Goal: Find contact information: Find contact information

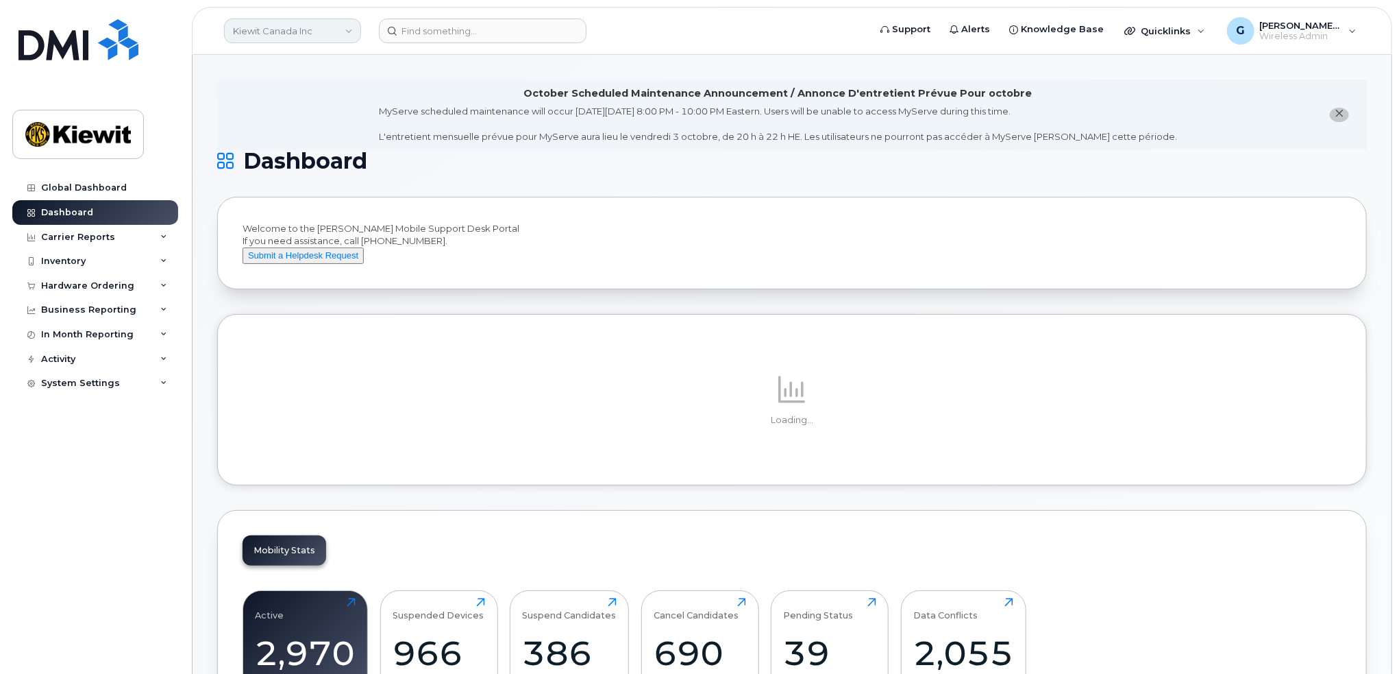
click at [323, 23] on link "Kiewit Canada Inc" at bounding box center [292, 31] width 137 height 25
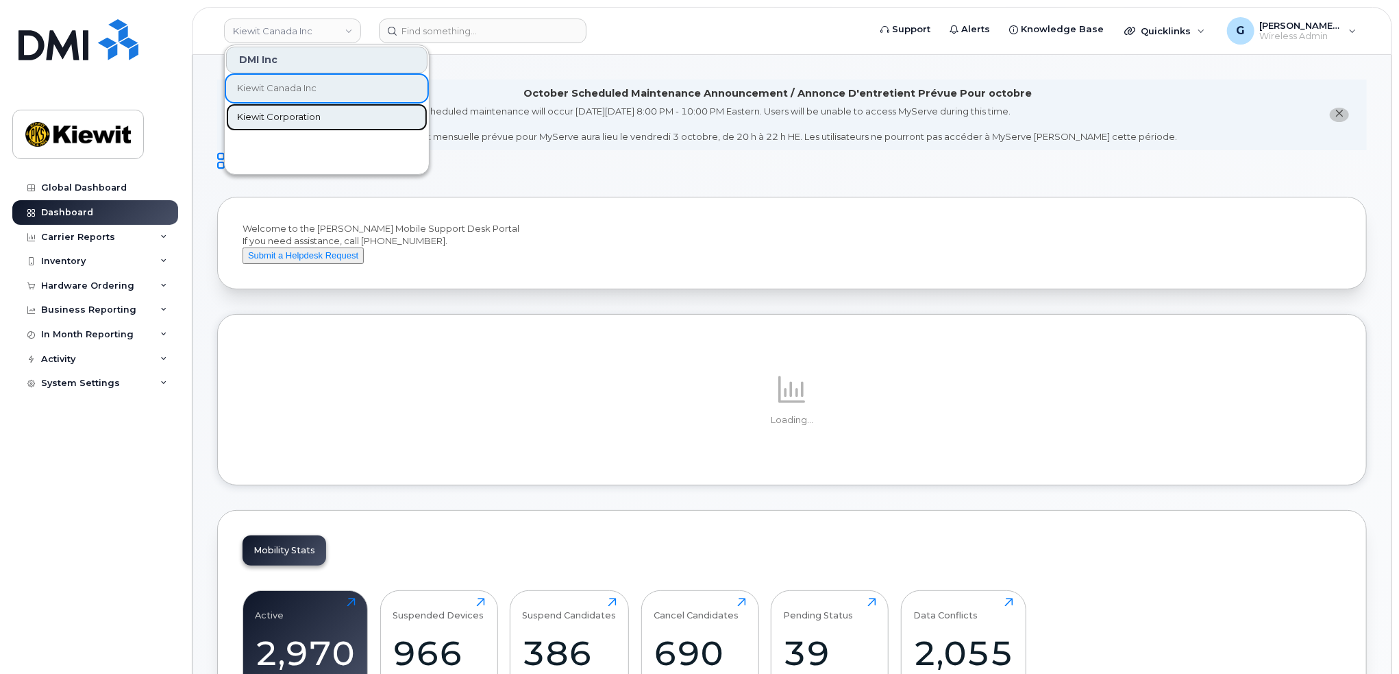
click at [303, 117] on span "Kiewit Corporation" at bounding box center [279, 117] width 84 height 14
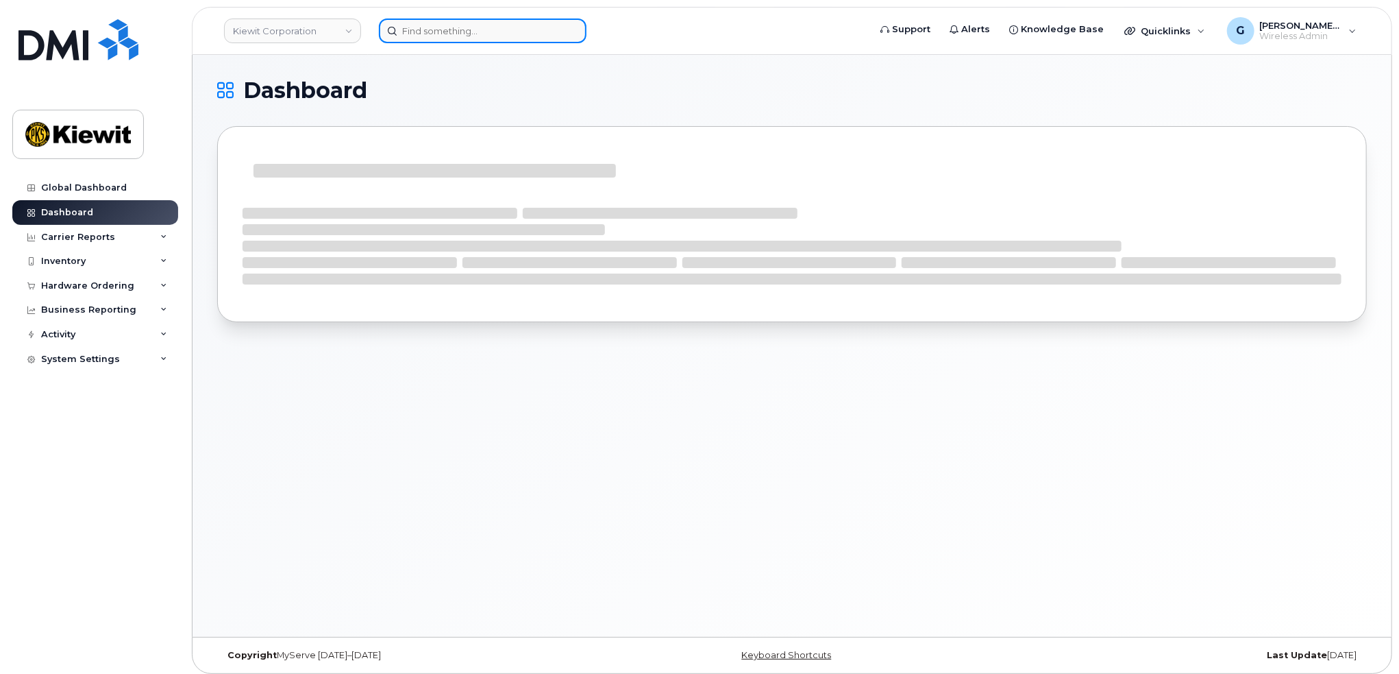
click at [455, 36] on input at bounding box center [483, 31] width 208 height 25
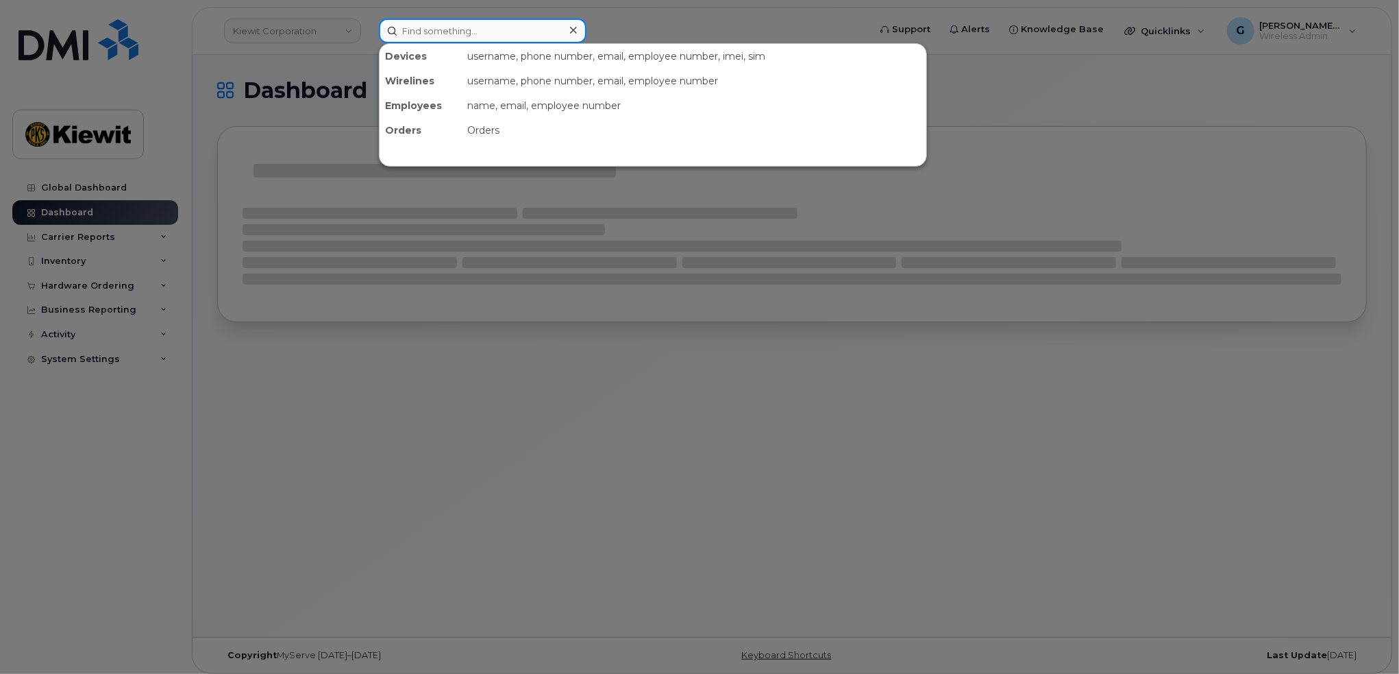
paste input "00552799"
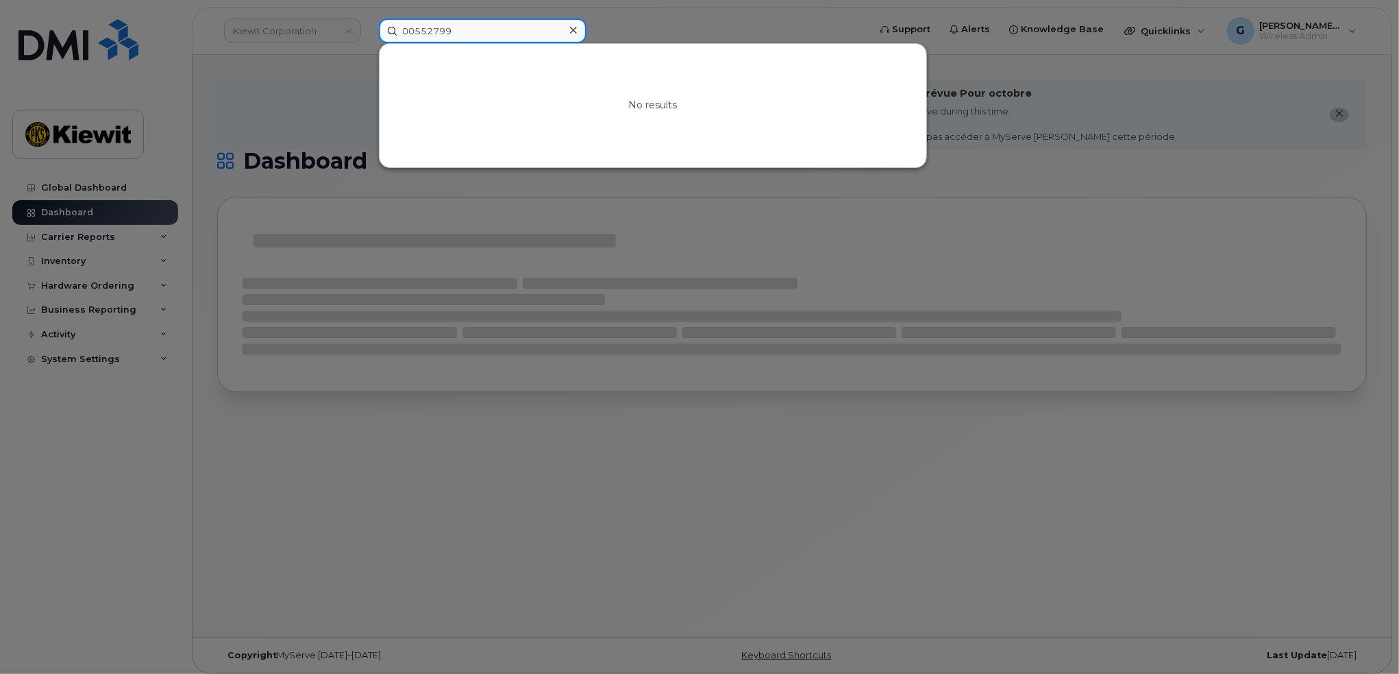
click at [415, 36] on input "00552799" at bounding box center [483, 31] width 208 height 25
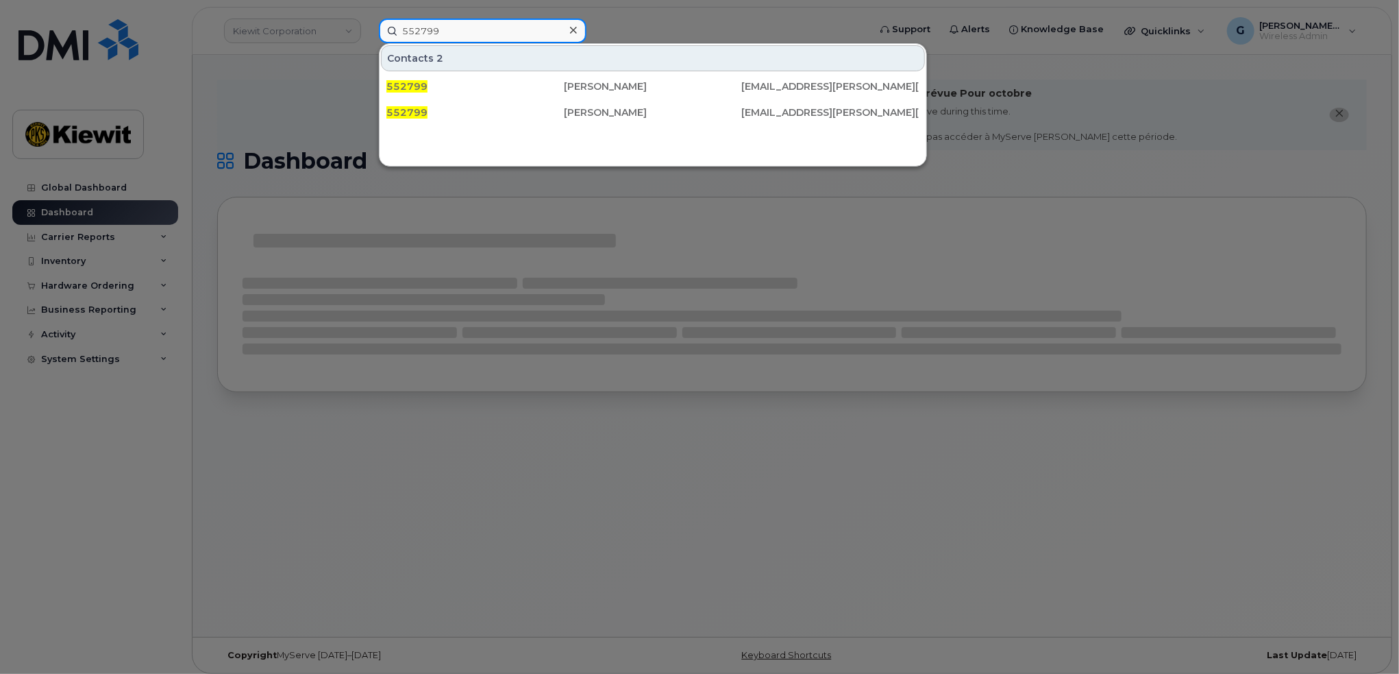
type input "552799"
click at [321, 110] on div at bounding box center [699, 337] width 1399 height 674
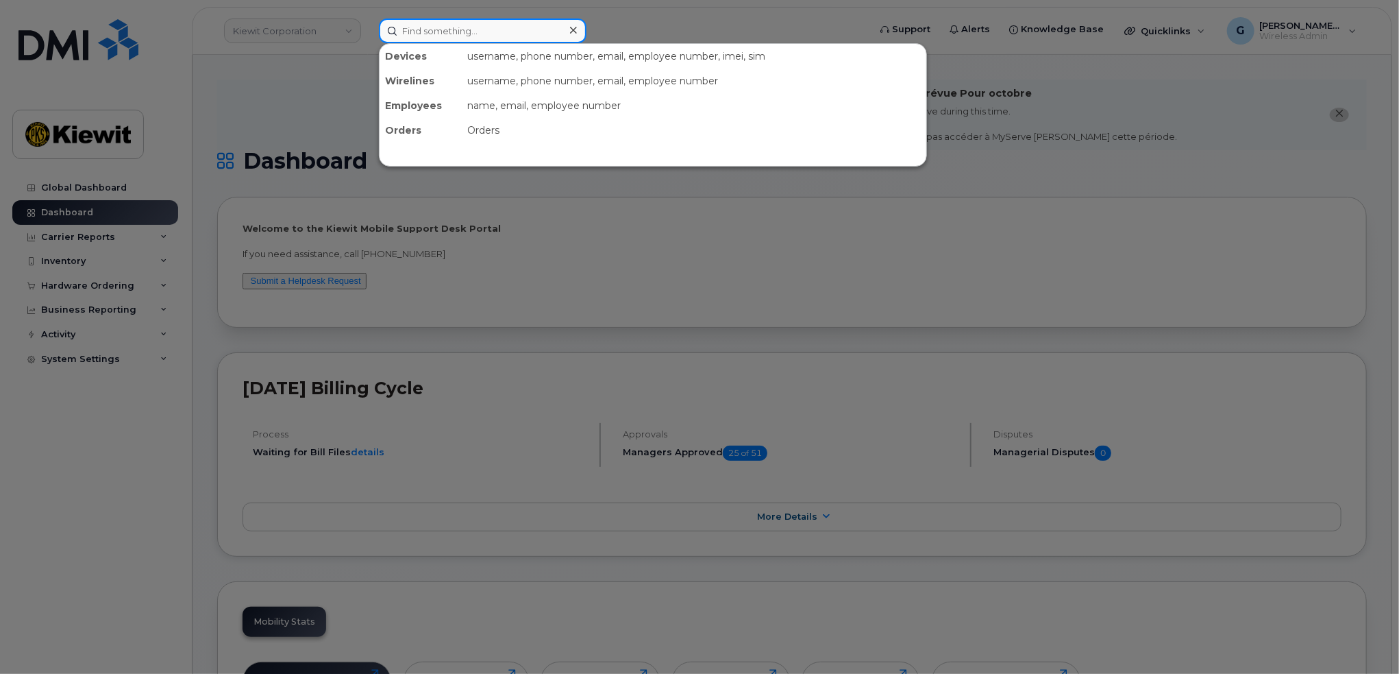
click at [422, 29] on input at bounding box center [483, 31] width 208 height 25
paste input "00552799"
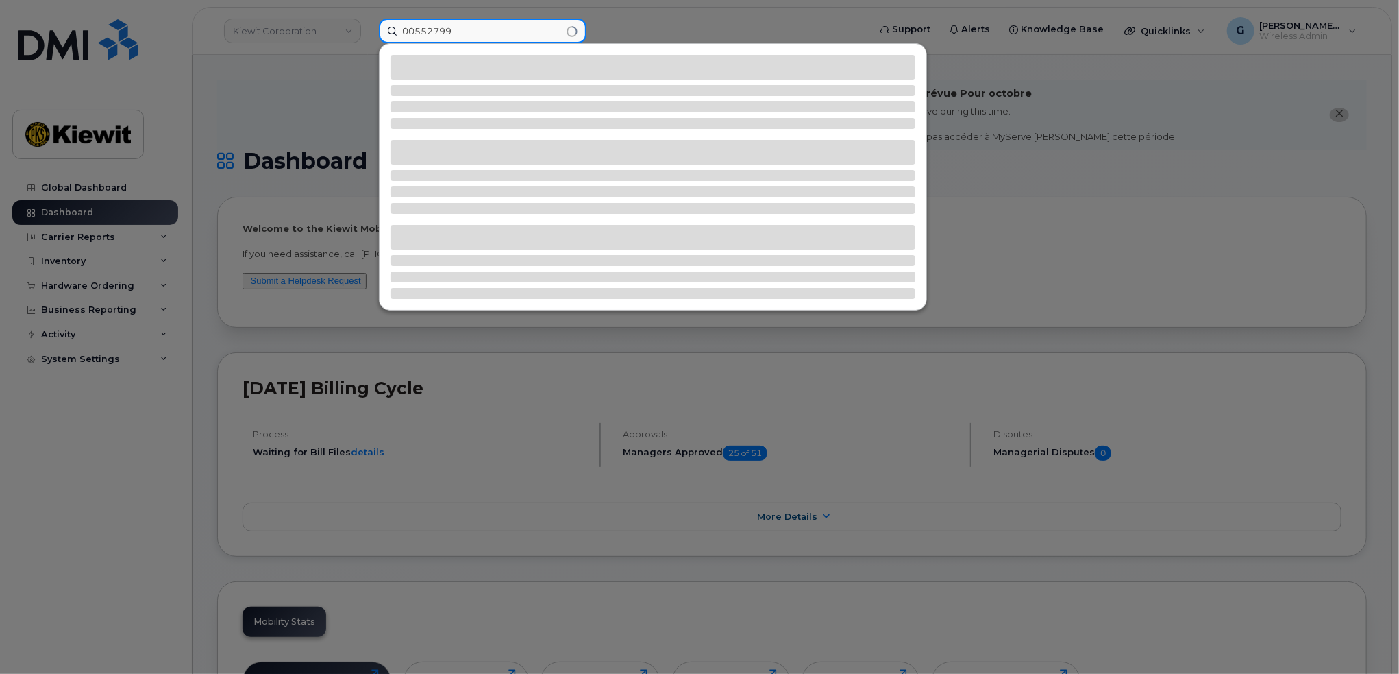
click at [419, 29] on input "00552799" at bounding box center [483, 31] width 208 height 25
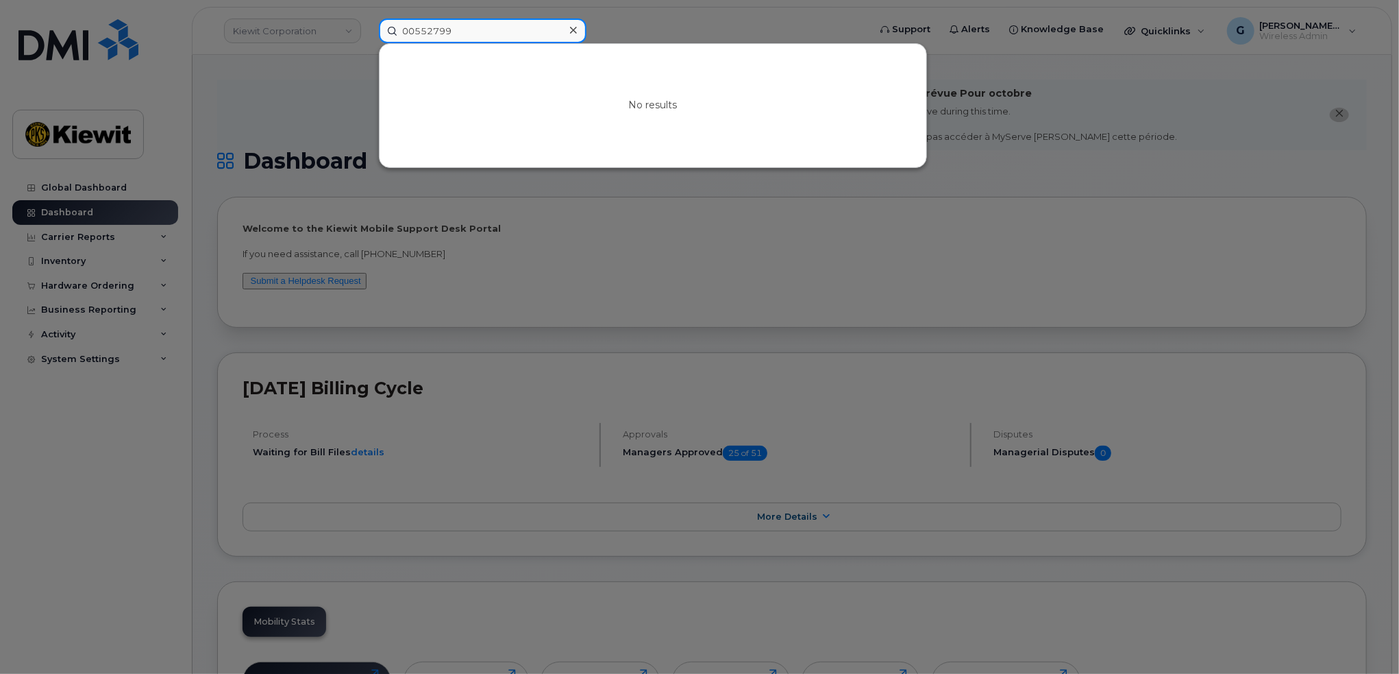
click at [417, 29] on input "00552799" at bounding box center [483, 31] width 208 height 25
type input "552799"
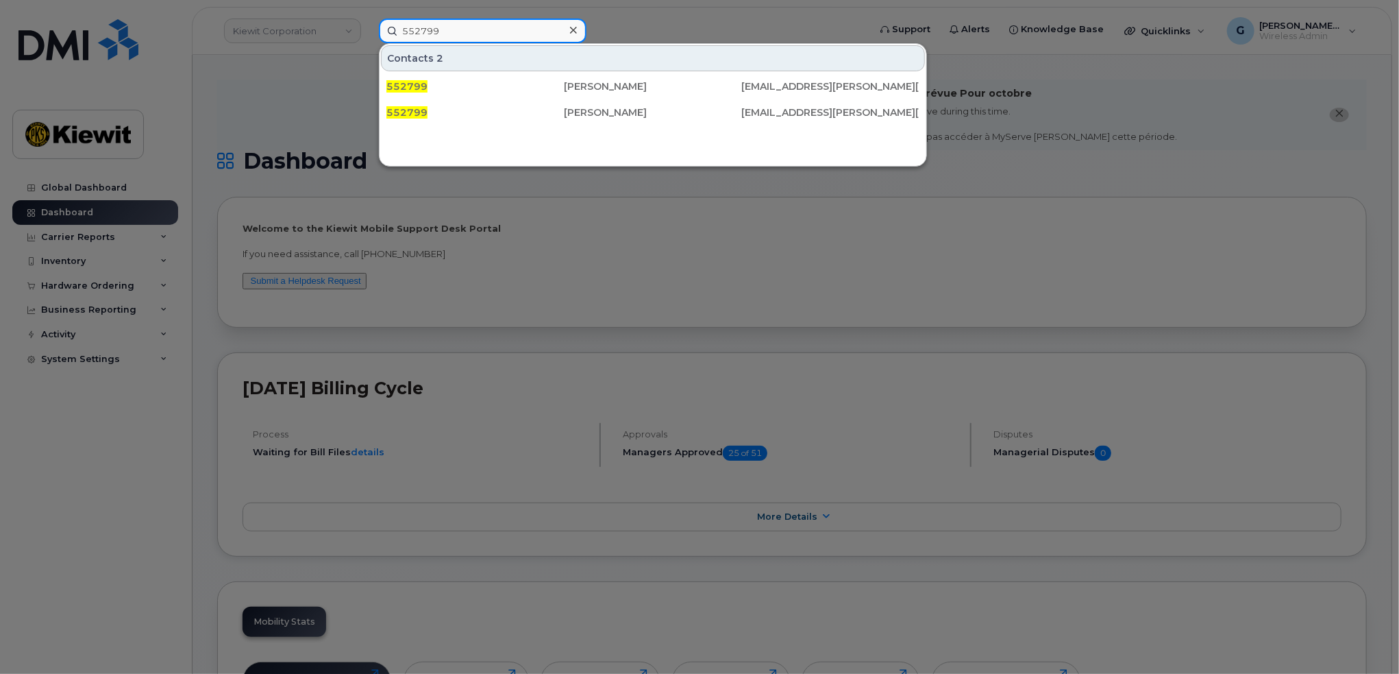
drag, startPoint x: 469, startPoint y: 38, endPoint x: 378, endPoint y: 49, distance: 91.2
click at [378, 43] on div "552799 Contacts 2 552799 Abbey Snyder ABBEY.SNYDER@KIEWIT.COM 552799 Abbey Snyd…" at bounding box center [619, 31] width 503 height 25
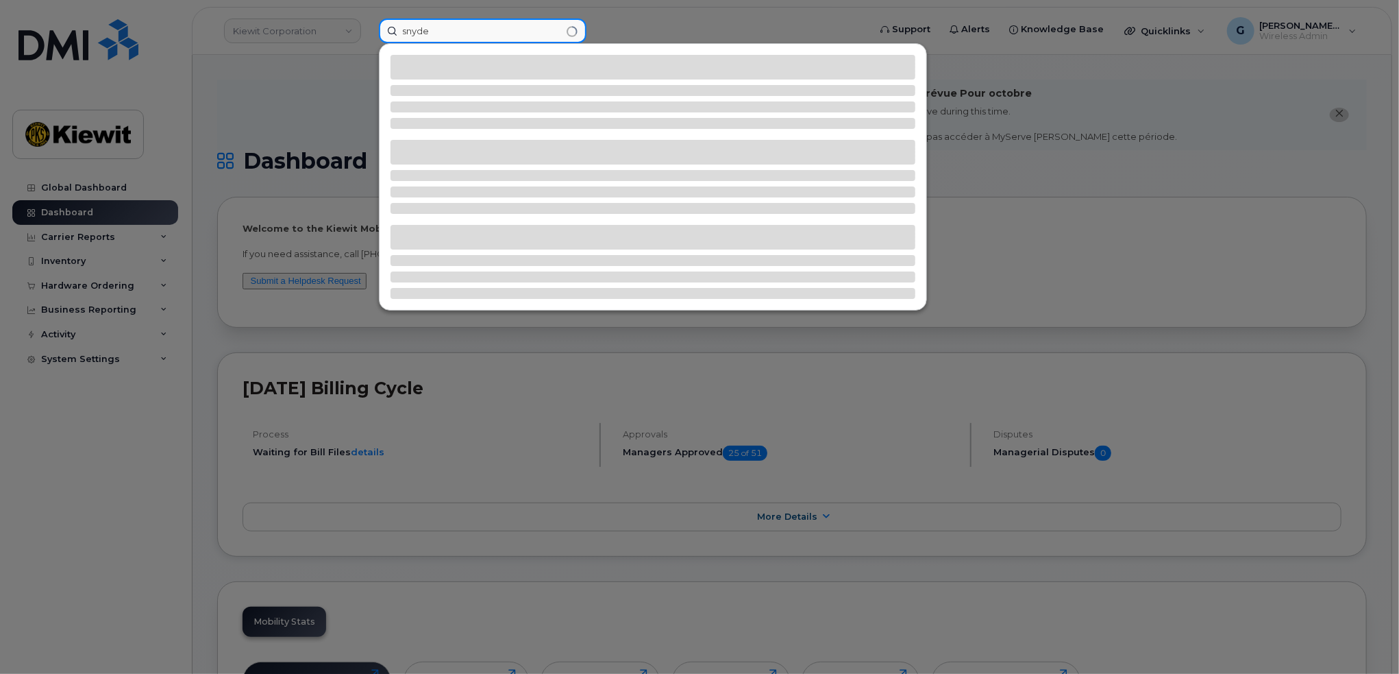
type input "snyder"
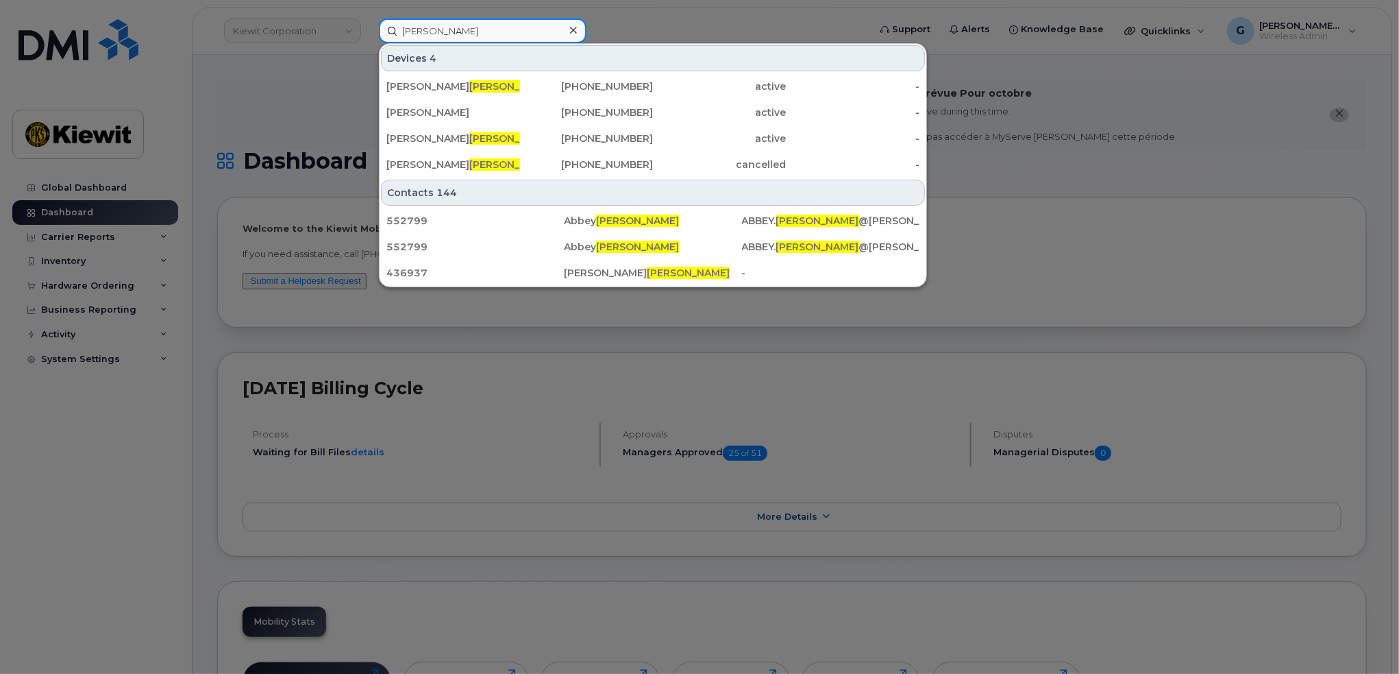
drag, startPoint x: 454, startPoint y: 35, endPoint x: 342, endPoint y: 43, distance: 112.7
click at [368, 43] on div "snyder Devices 4 COLE SNYDER 913-702-8413 active - ANDY LAHAIR 838-207-7143 act…" at bounding box center [619, 31] width 503 height 25
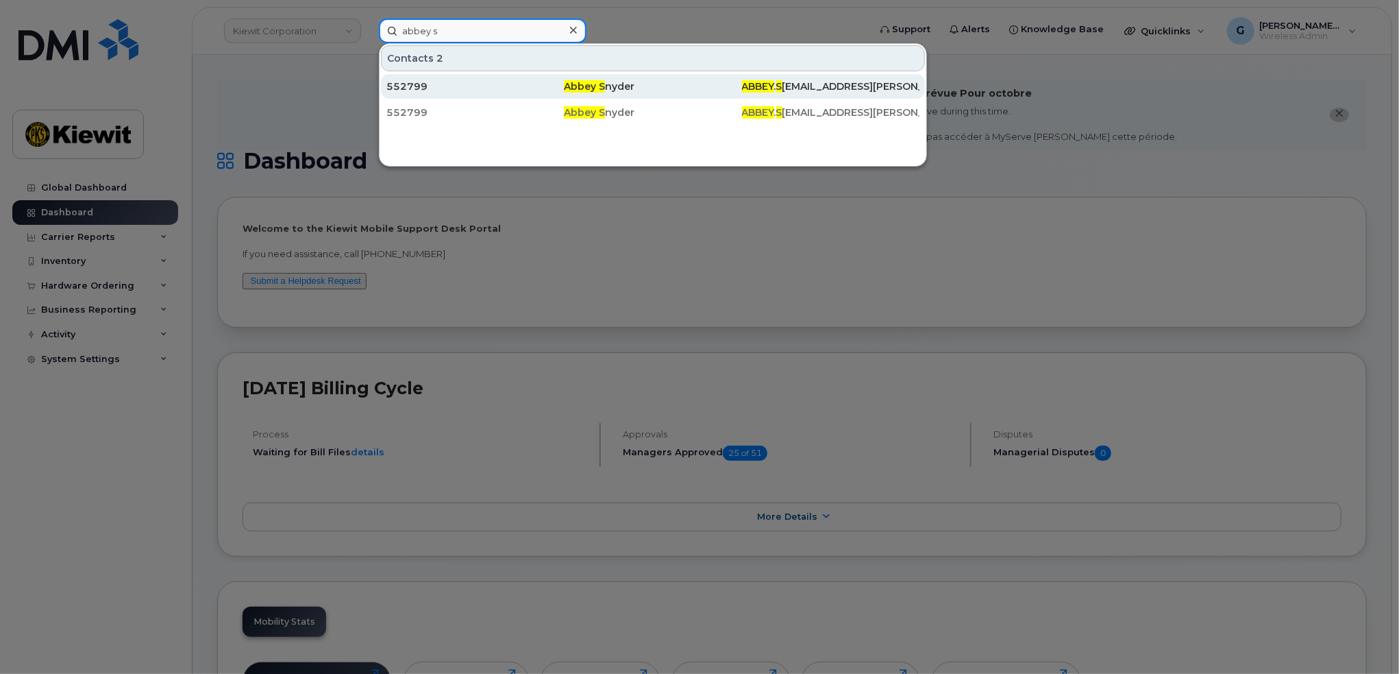
type input "abbey s"
click at [565, 84] on span "Abbey S" at bounding box center [584, 86] width 41 height 12
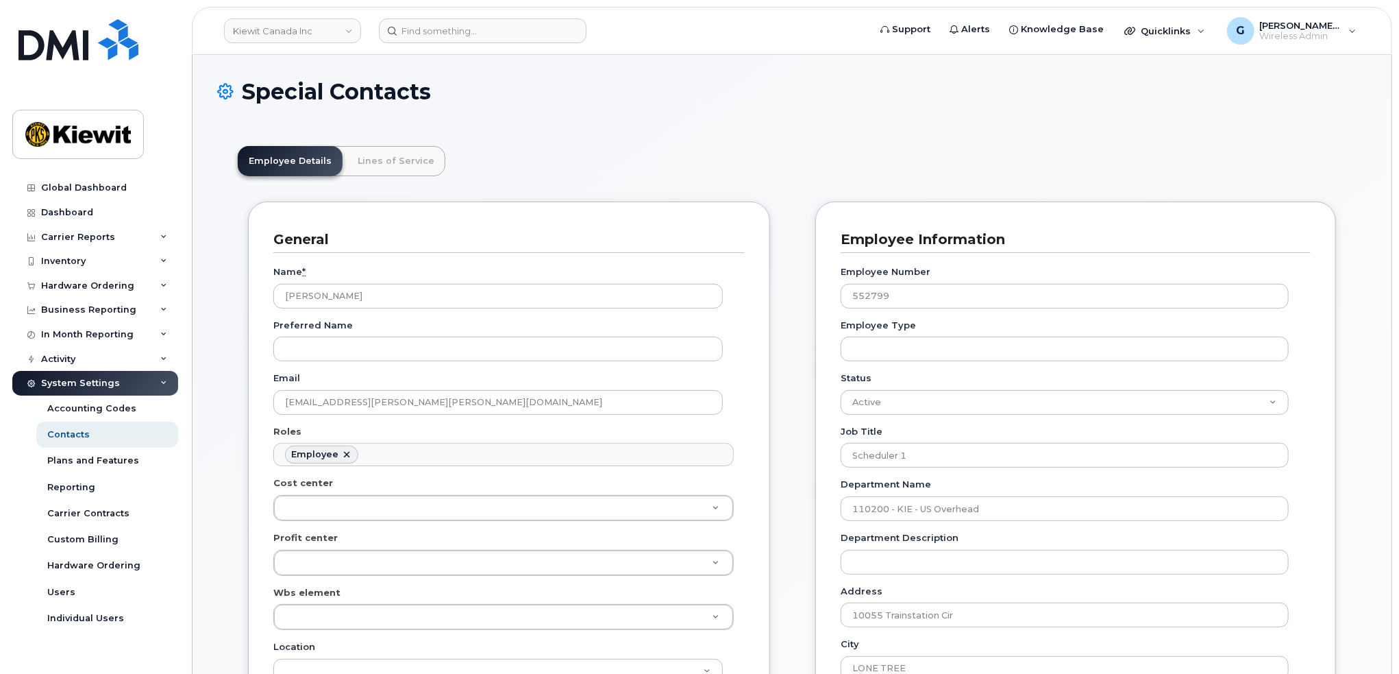
scroll to position [41, 0]
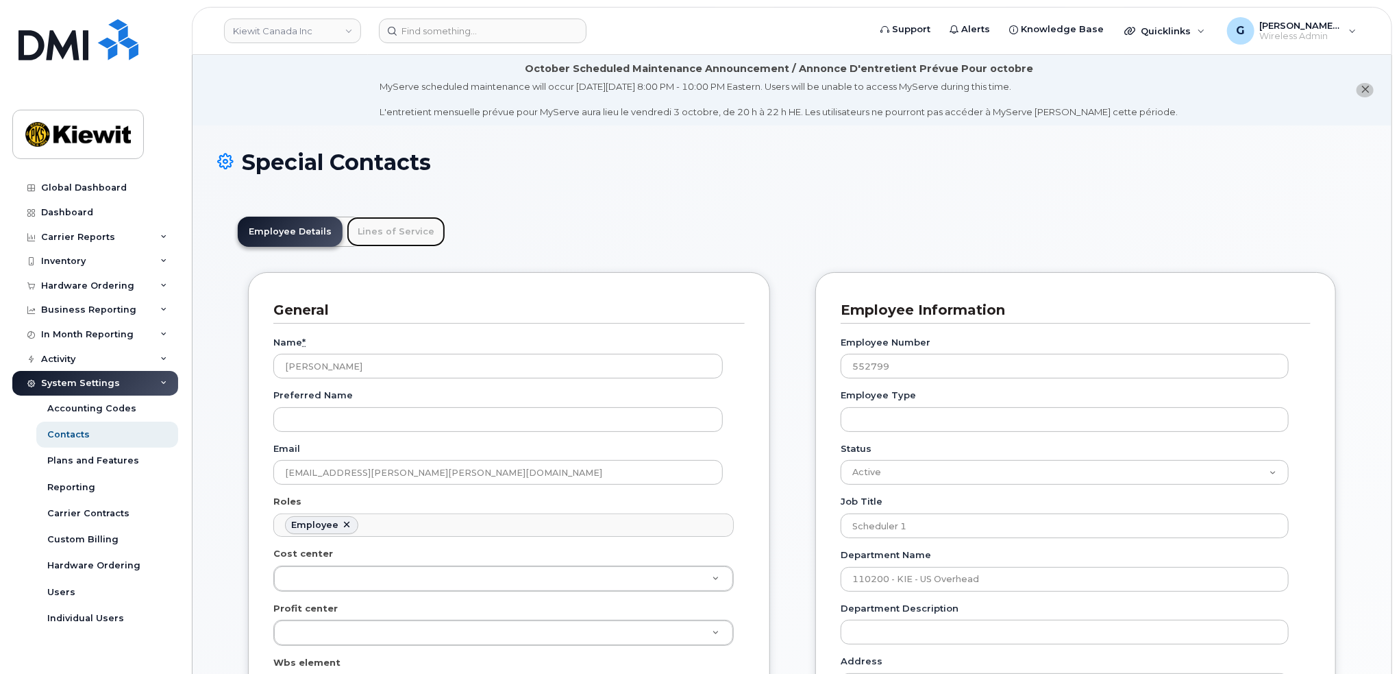
click at [408, 229] on link "Lines of Service" at bounding box center [396, 232] width 99 height 30
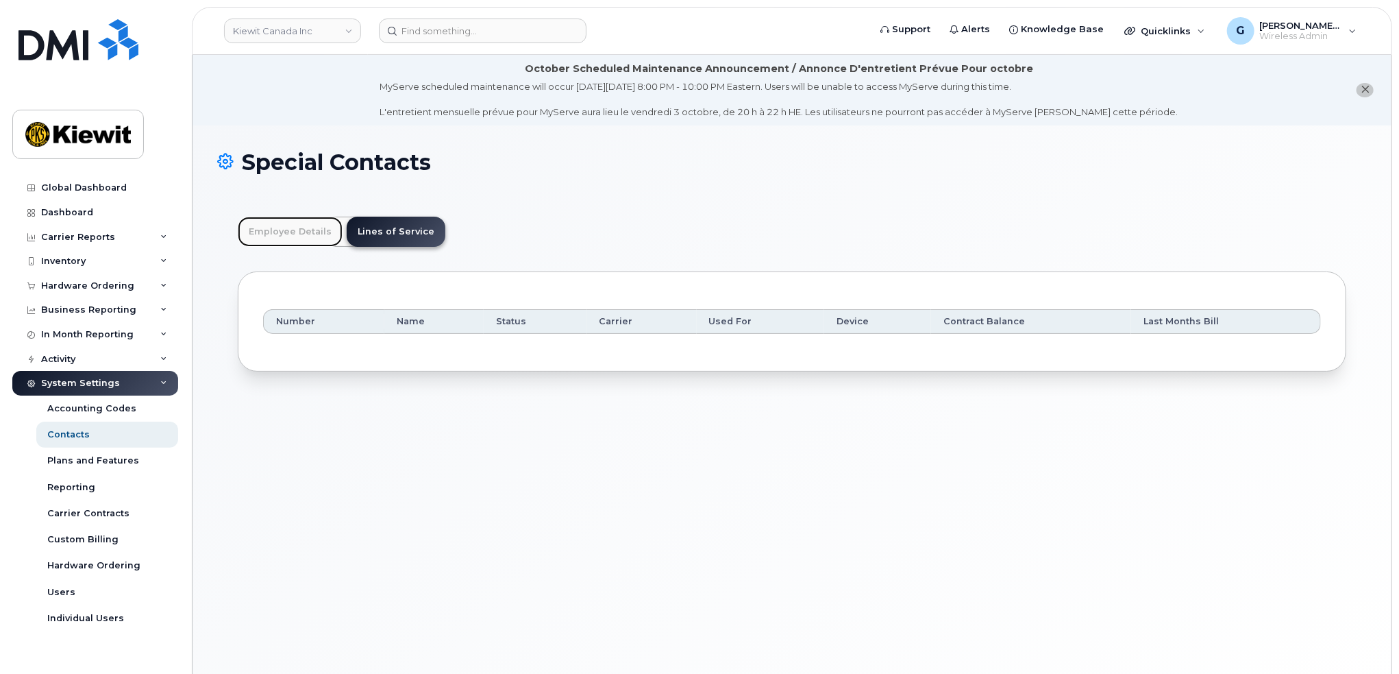
click at [295, 223] on link "Employee Details" at bounding box center [290, 232] width 105 height 30
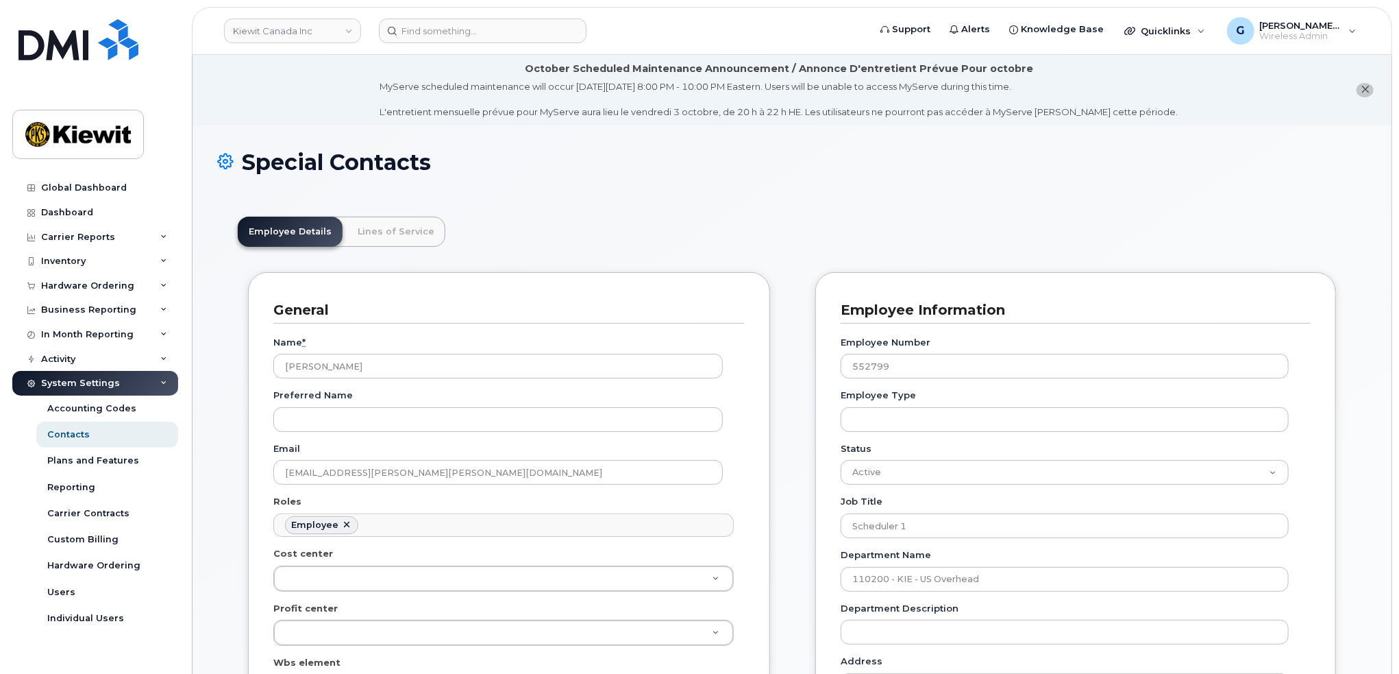
click at [725, 282] on div "General Name * Abbey Snyder Preferred Name Email ABBEY.SNYDER@KIEWIT.COM Roles …" at bounding box center [509, 647] width 522 height 751
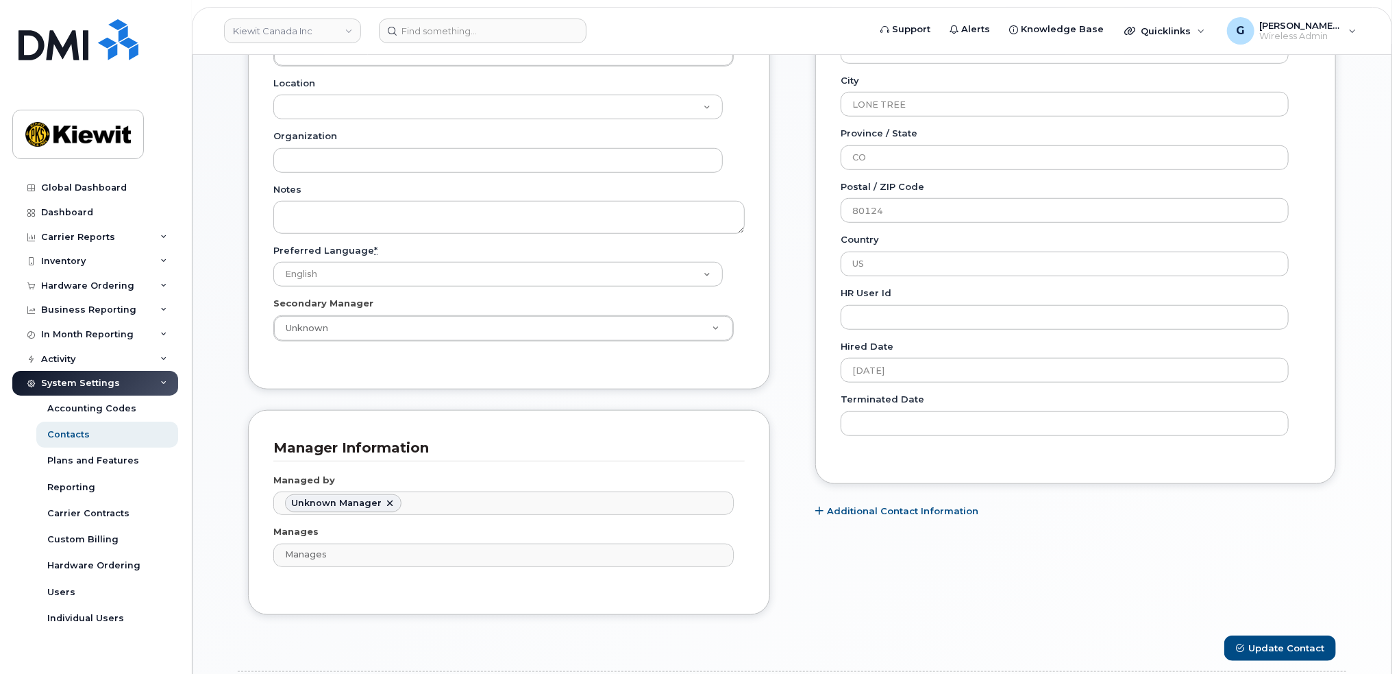
scroll to position [685, 0]
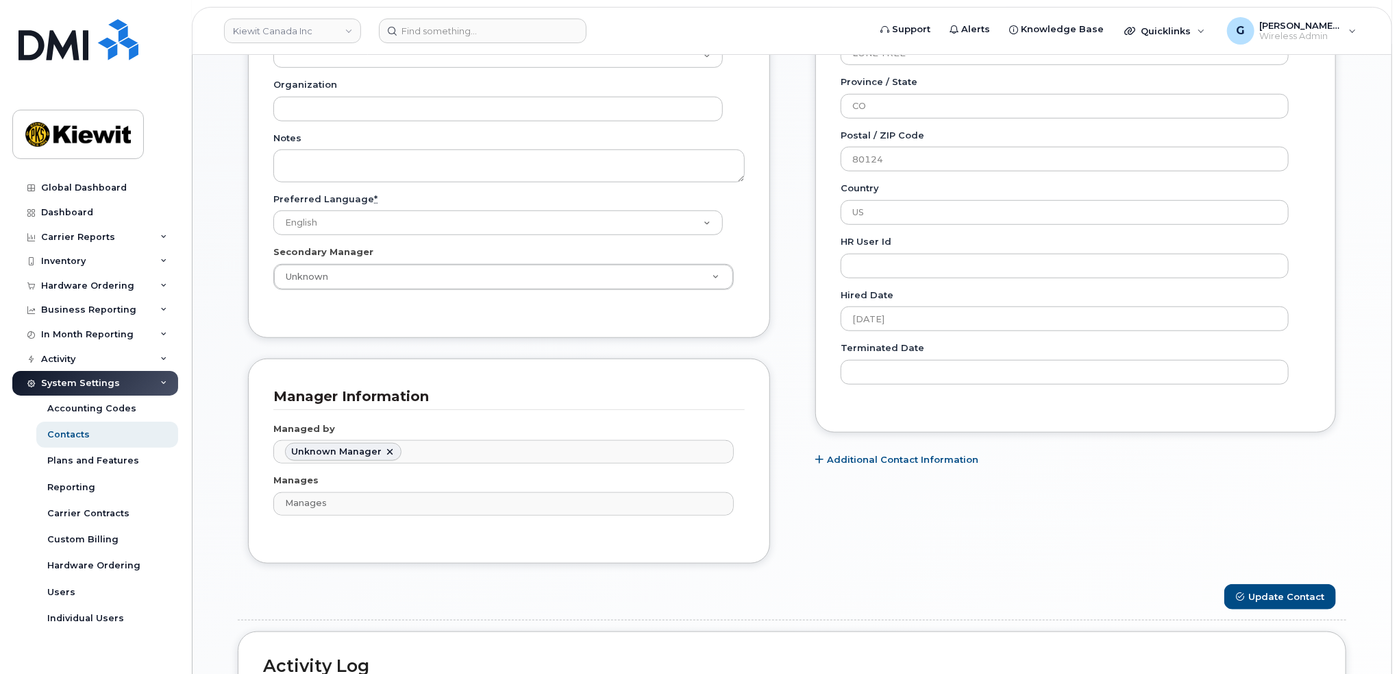
click at [786, 397] on div "General Name * Abbey Snyder Preferred Name Email ABBEY.SNYDER@KIEWIT.COM Roles …" at bounding box center [792, 85] width 1109 height 997
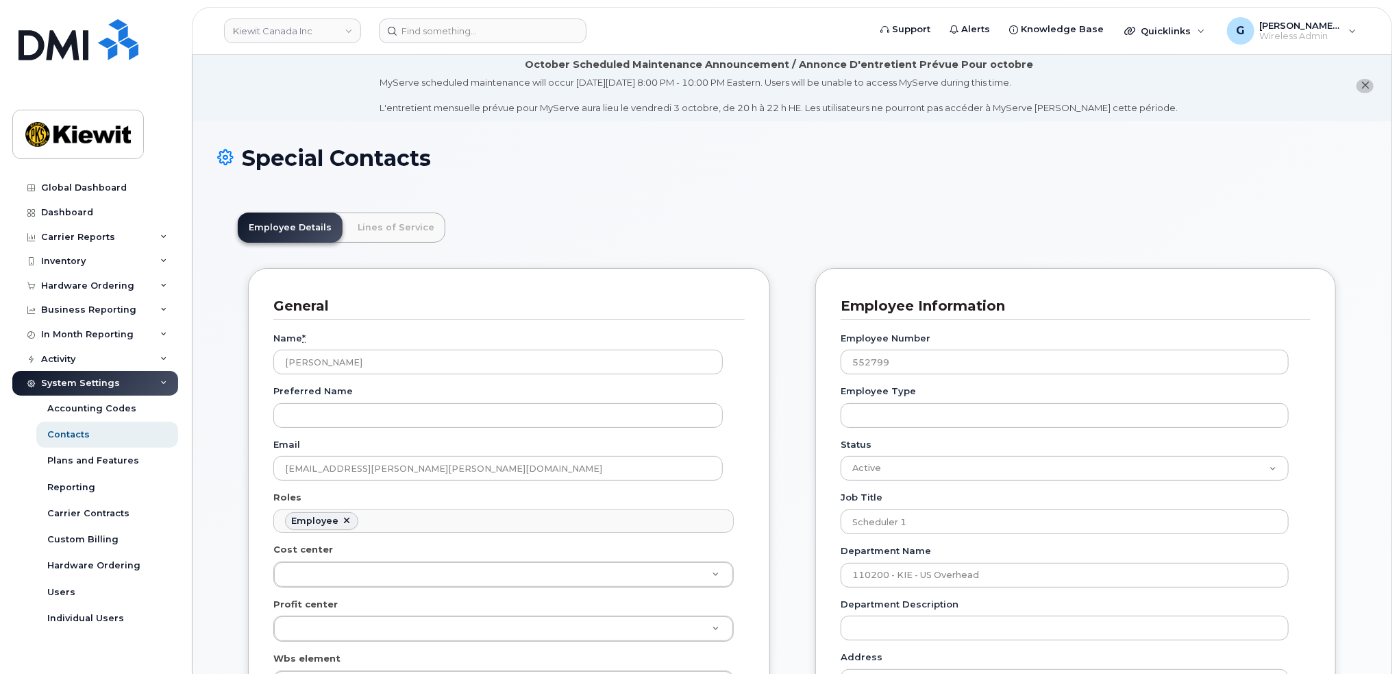
scroll to position [0, 0]
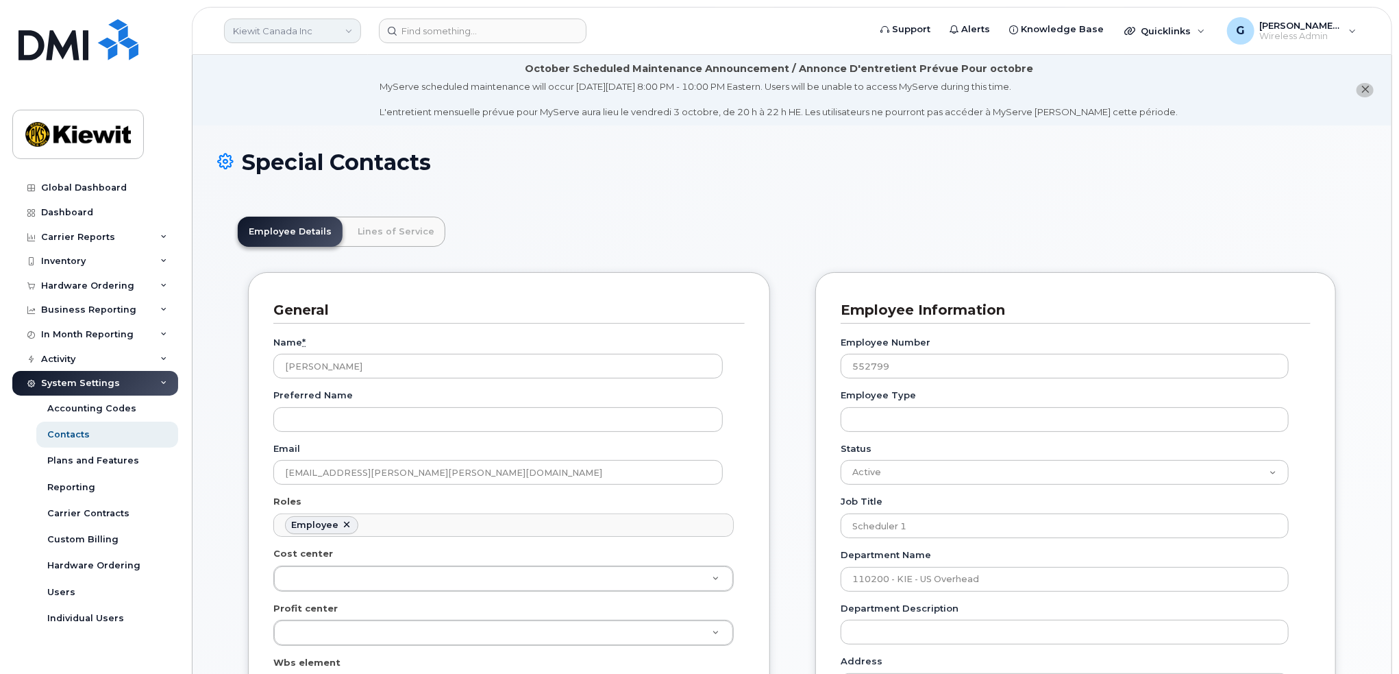
click at [319, 25] on link "Kiewit Canada Inc" at bounding box center [292, 31] width 137 height 25
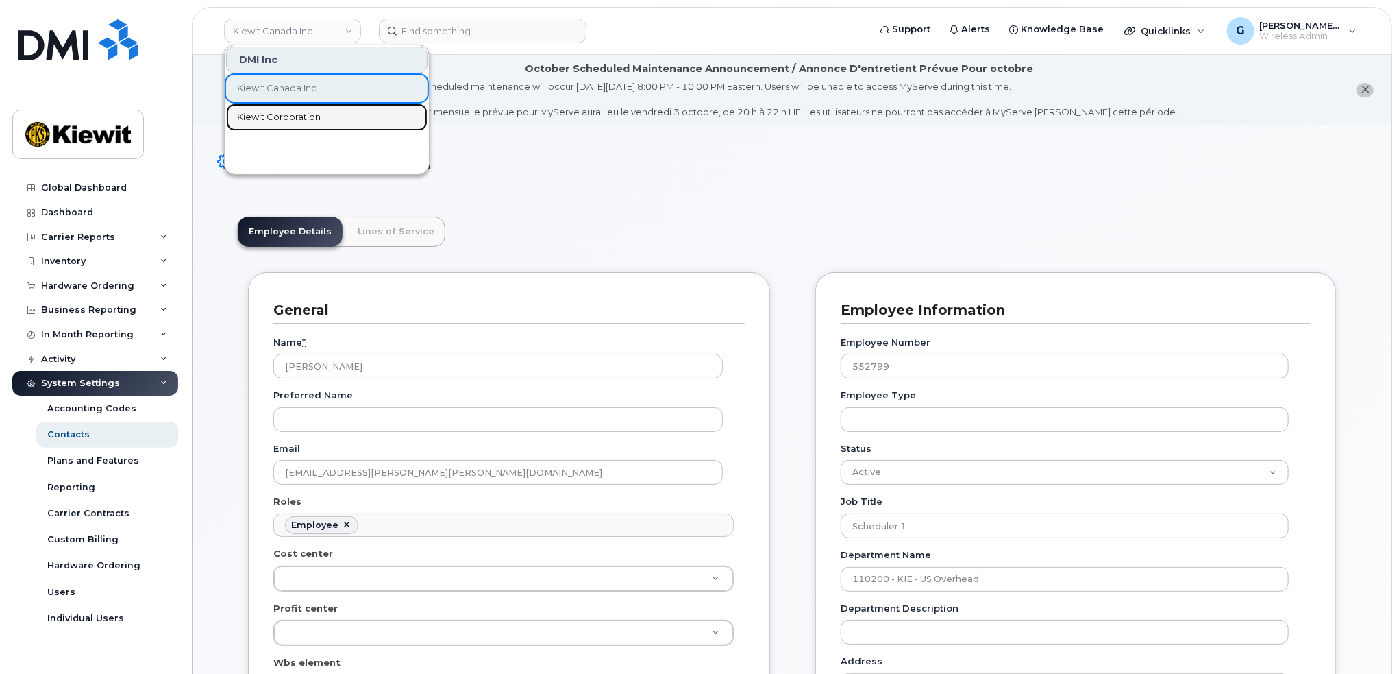
click at [280, 122] on span "Kiewit Corporation" at bounding box center [279, 117] width 84 height 14
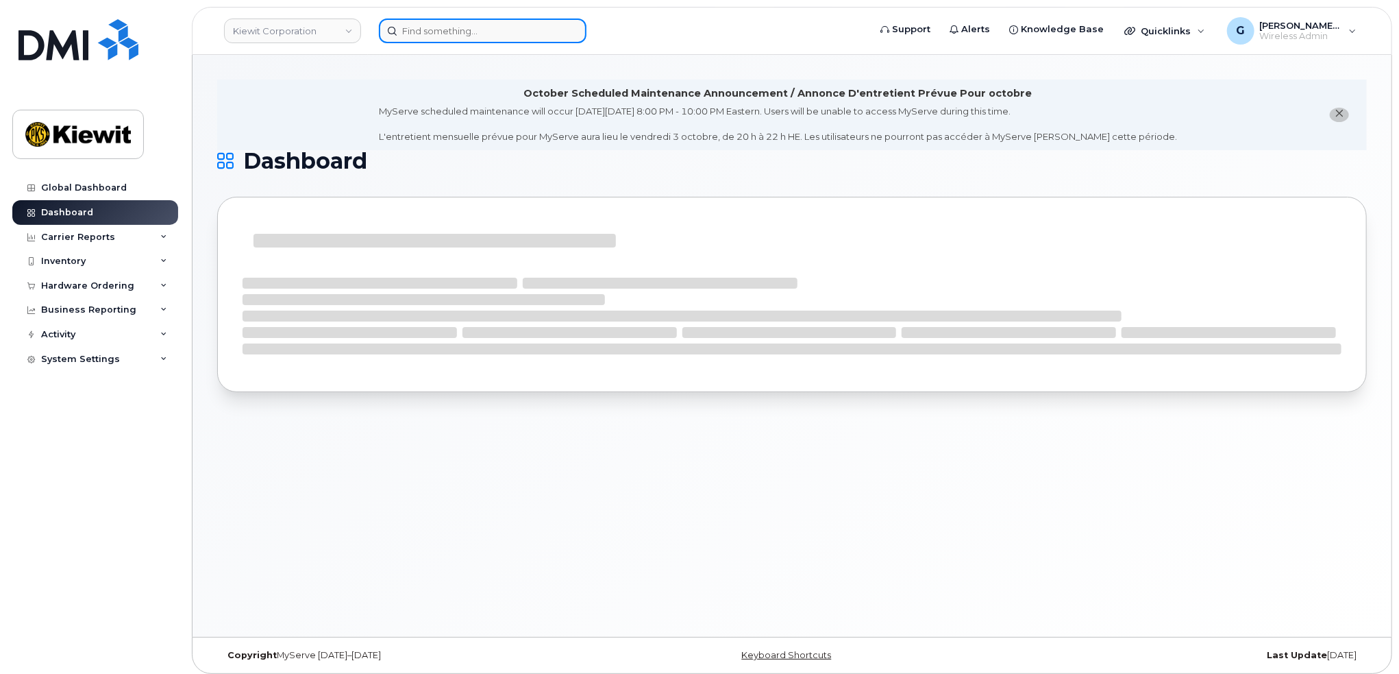
drag, startPoint x: 0, startPoint y: 0, endPoint x: 474, endPoint y: 35, distance: 474.8
click at [474, 35] on input at bounding box center [483, 31] width 208 height 25
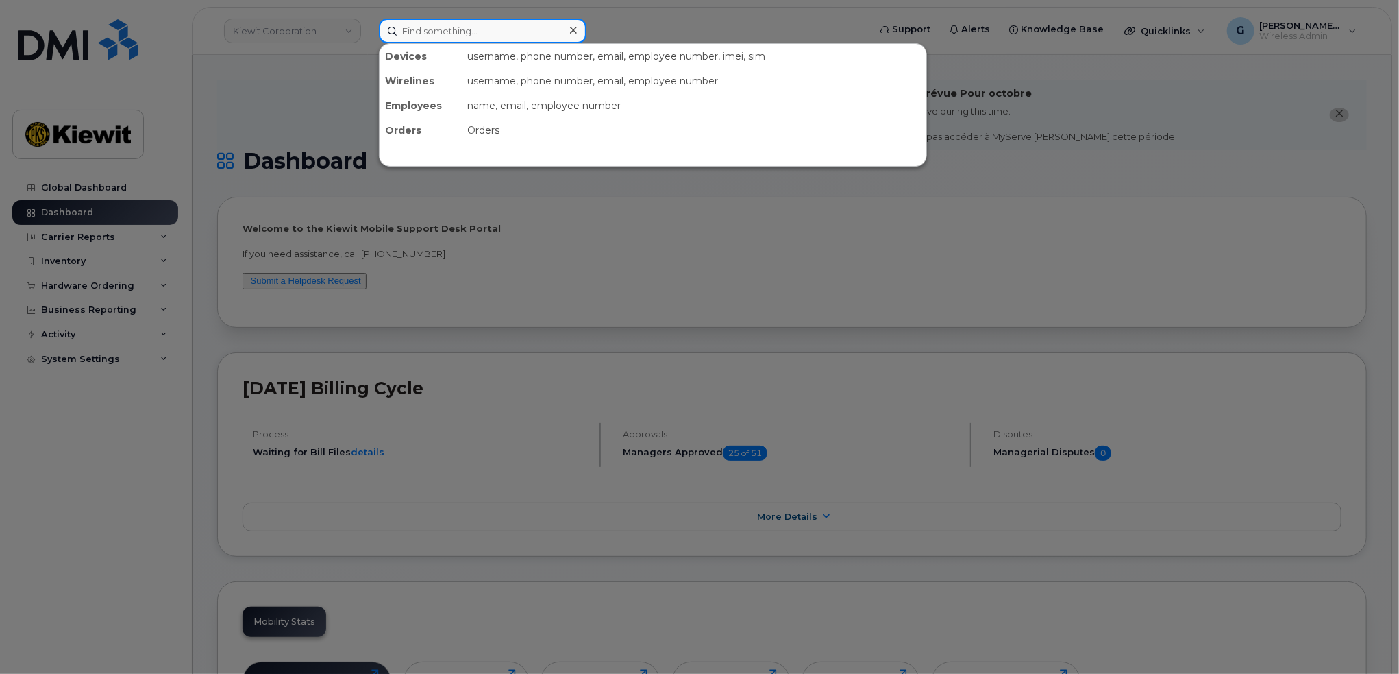
click at [463, 32] on input at bounding box center [483, 31] width 208 height 25
paste input "552799"
type input "552799"
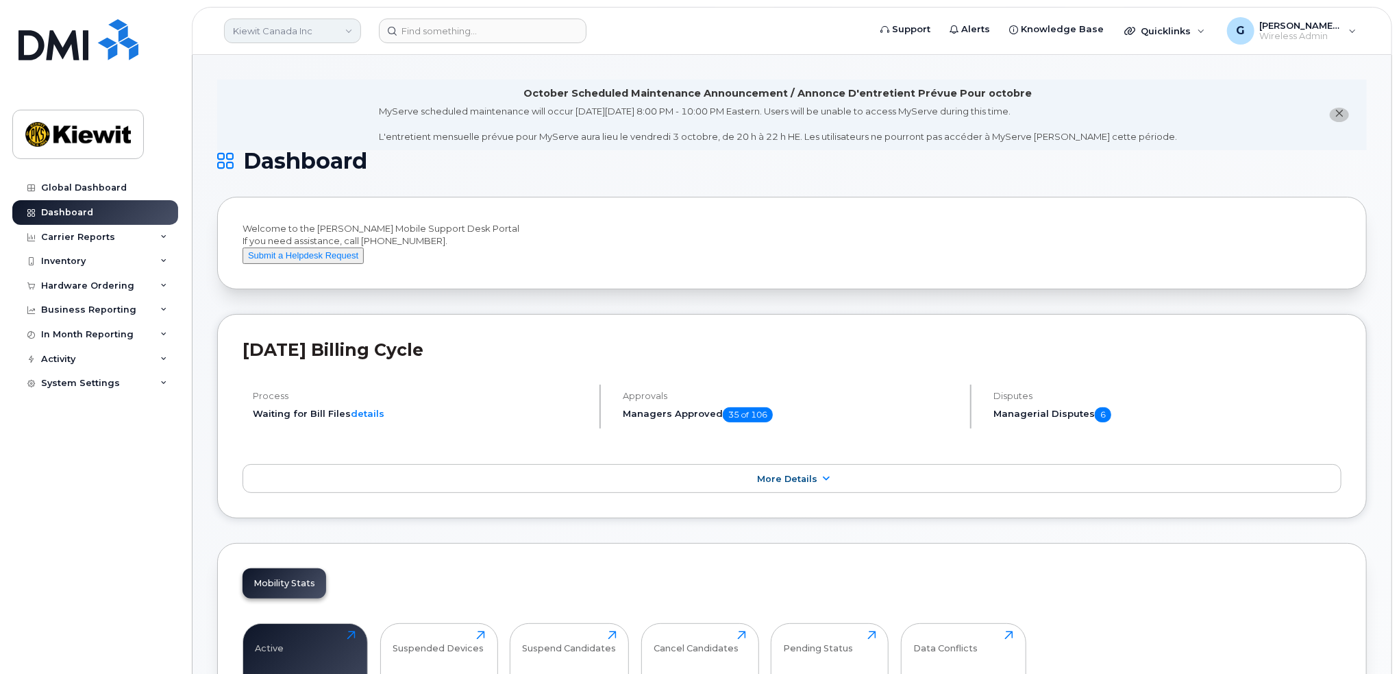
click at [347, 23] on link "Kiewit Canada Inc" at bounding box center [292, 31] width 137 height 25
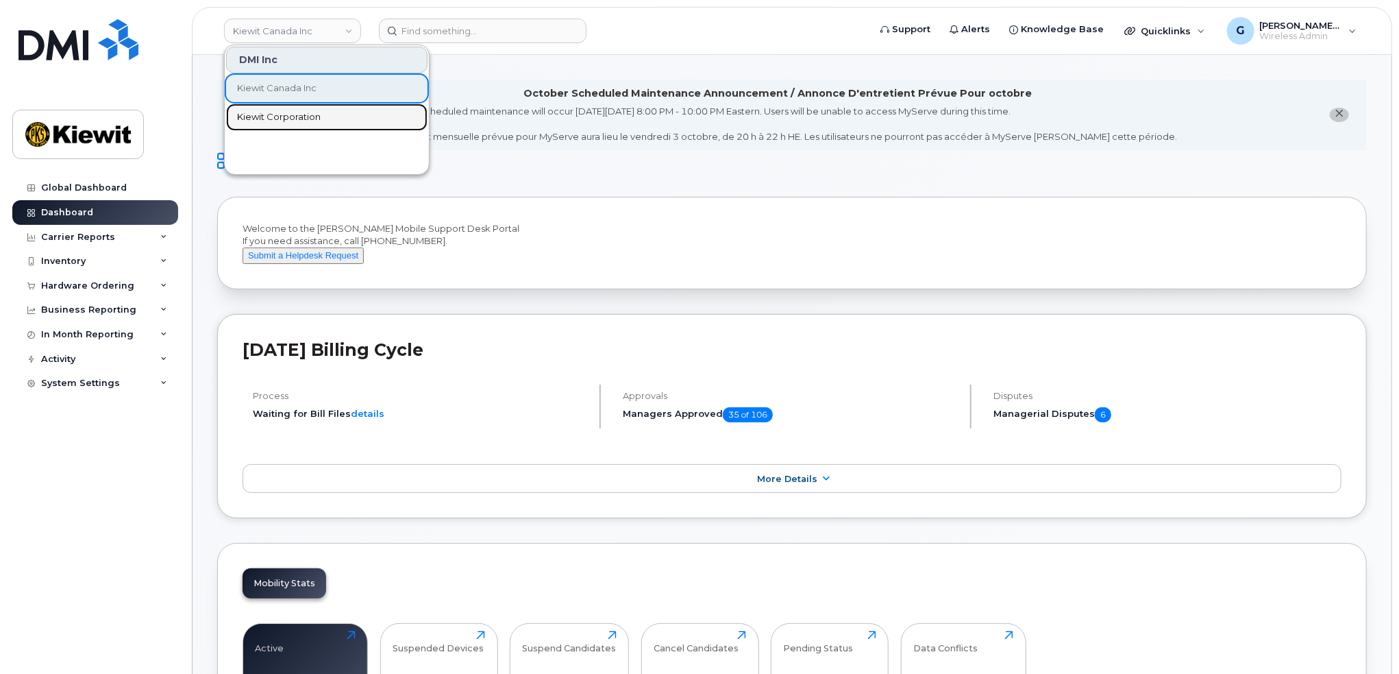
click at [306, 103] on link "Kiewit Corporation" at bounding box center [326, 116] width 201 height 27
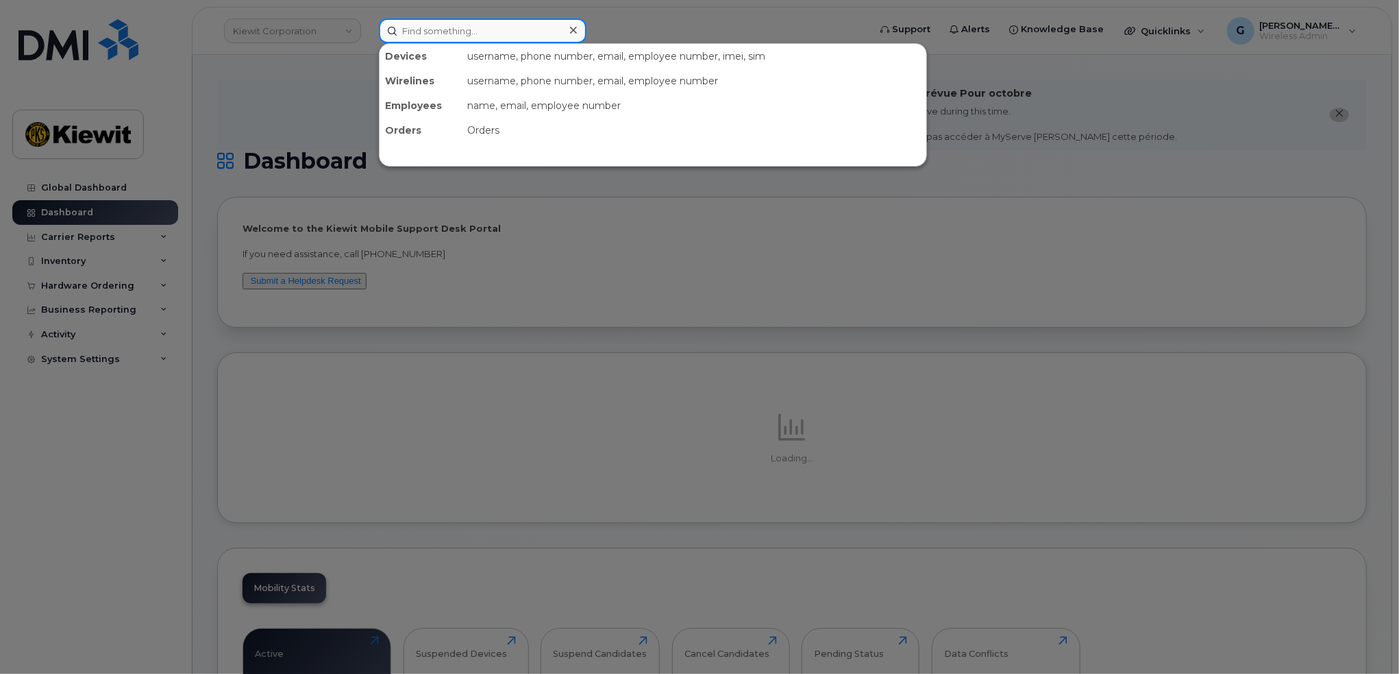
click at [441, 29] on input at bounding box center [483, 31] width 208 height 25
paste input "431294"
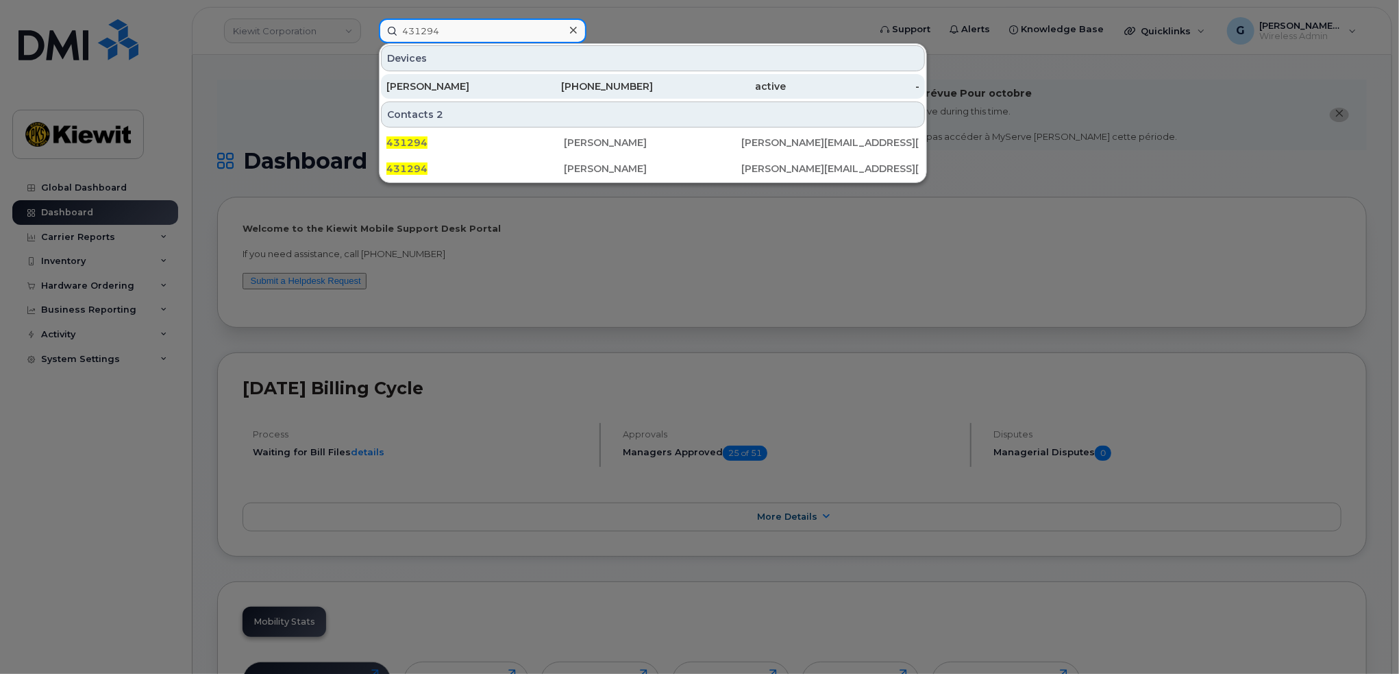
type input "431294"
click at [484, 84] on div "[PERSON_NAME]" at bounding box center [453, 86] width 134 height 14
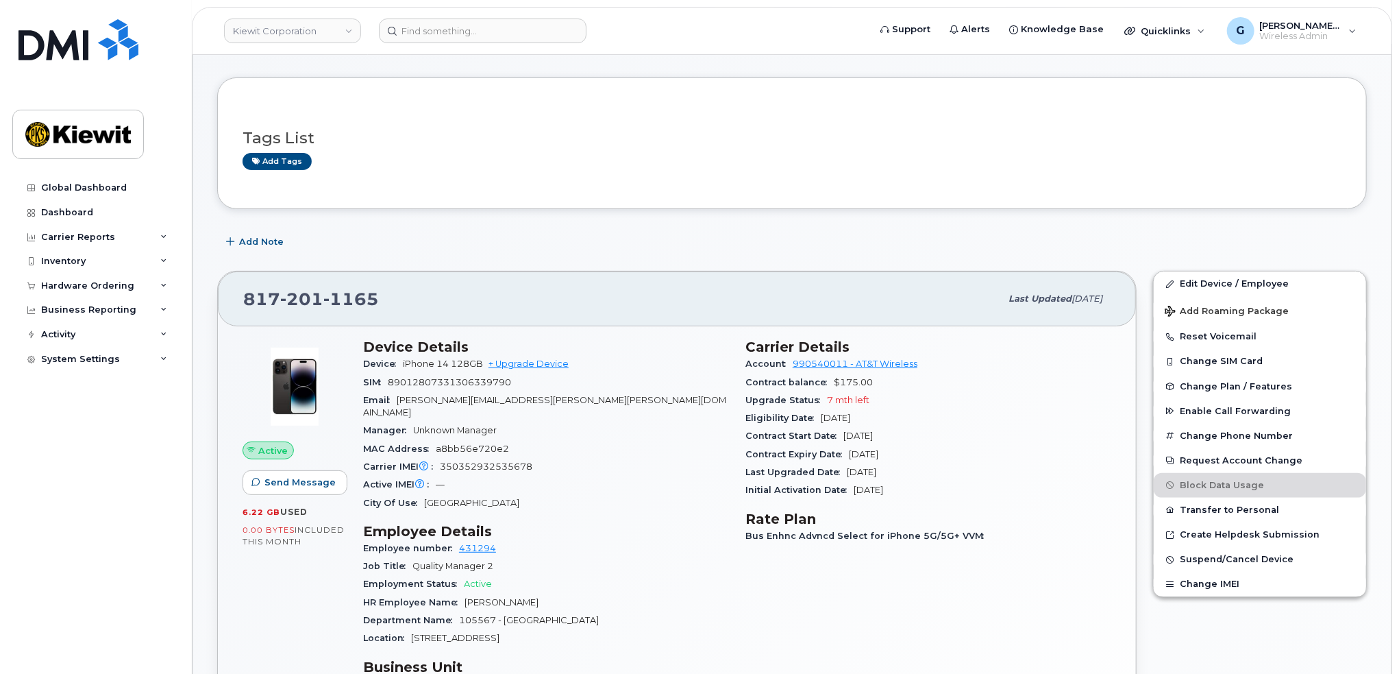
scroll to position [206, 0]
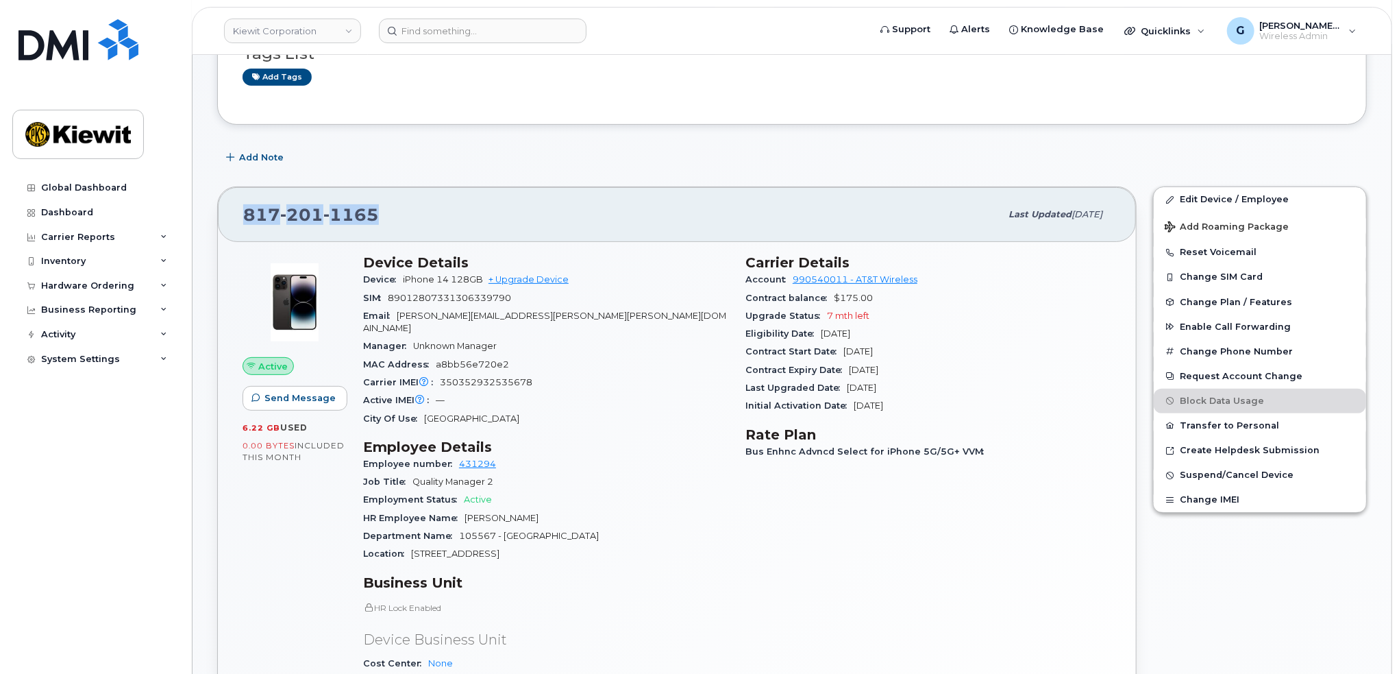
drag, startPoint x: 394, startPoint y: 204, endPoint x: 227, endPoint y: 188, distance: 168.0
click at [227, 188] on div "817 201 1165 Last updated Sep 10, 2025 Active Send Message 6.22 GB  used 0.00 B…" at bounding box center [677, 519] width 920 height 666
copy span "817 201 1165"
